Goal: Ask a question

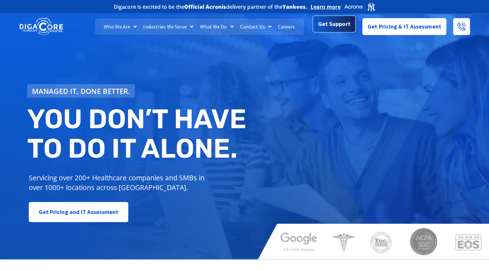
click at [322, 29] on span "Get Support" at bounding box center [334, 23] width 32 height 13
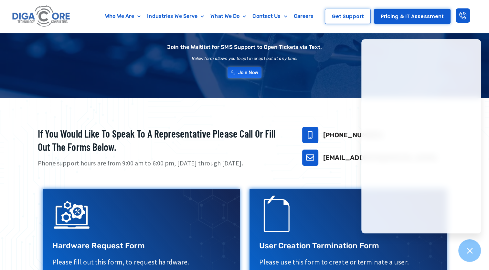
scroll to position [97, 0]
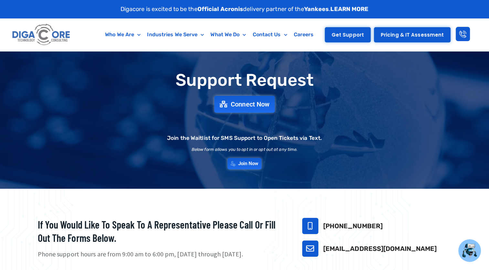
click at [357, 35] on span "Get Support" at bounding box center [348, 34] width 32 height 5
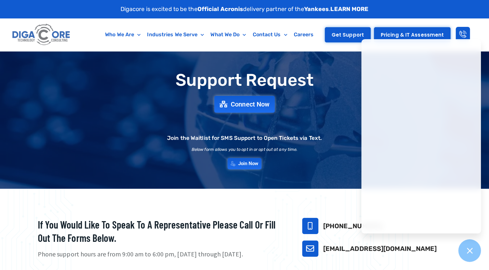
click at [352, 34] on span "Get Support" at bounding box center [348, 34] width 32 height 5
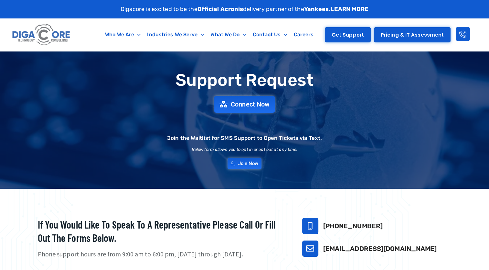
click at [350, 38] on link "Get Support" at bounding box center [348, 34] width 46 height 15
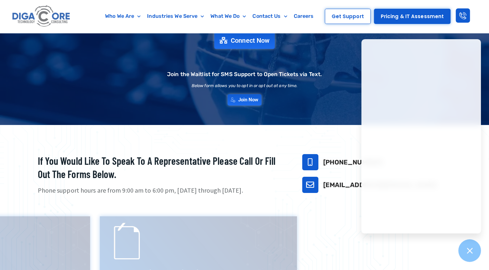
scroll to position [65, 0]
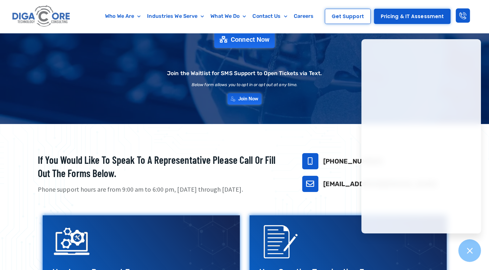
click at [320, 61] on div "Join the Waitlist for SMS Support to Open Tickets via Text." at bounding box center [244, 65] width 155 height 22
click at [355, 52] on div "Support Request Connect Now Join the Waitlist for SMS Support to Open Tickets v…" at bounding box center [244, 55] width 453 height 105
click at [328, 59] on div "Support Request Connect Now Join the Waitlist for SMS Support to Open Tickets v…" at bounding box center [244, 55] width 453 height 105
